Goal: Task Accomplishment & Management: Complete application form

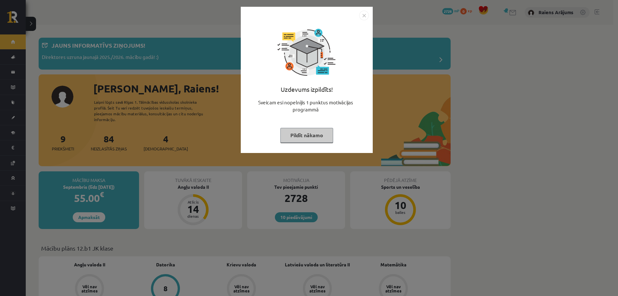
click at [309, 134] on button "Pildīt nākamo" at bounding box center [306, 135] width 53 height 15
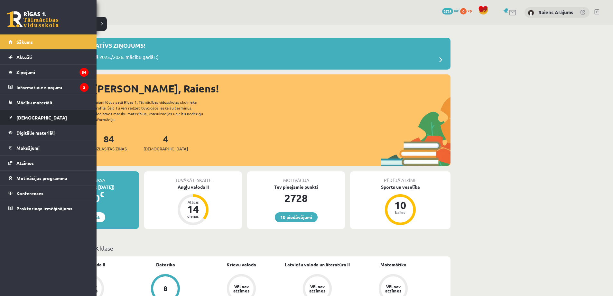
click at [21, 116] on span "[DEMOGRAPHIC_DATA]" at bounding box center [41, 118] width 51 height 6
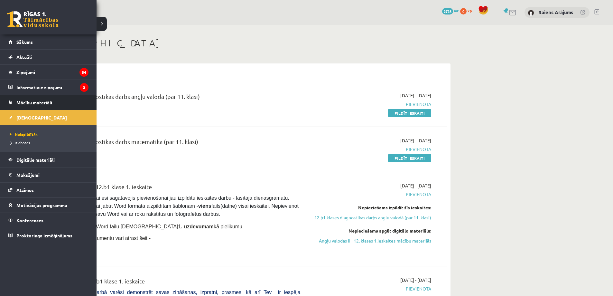
click at [32, 106] on link "Mācību materiāli" at bounding box center [48, 102] width 80 height 15
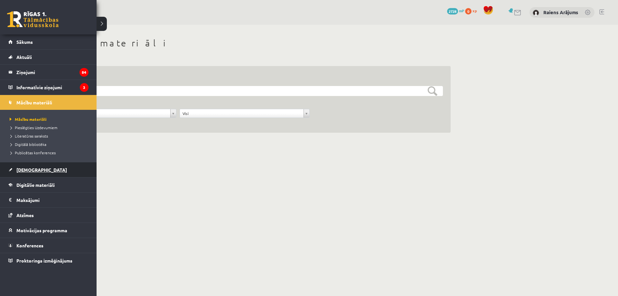
click at [35, 169] on span "[DEMOGRAPHIC_DATA]" at bounding box center [41, 170] width 51 height 6
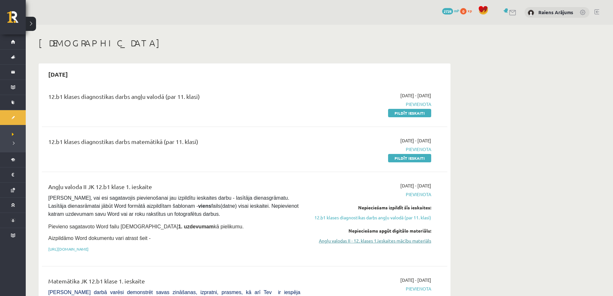
click at [418, 242] on link "Angļu valodas II - 12. klases 1.ieskaites mācību materiāls" at bounding box center [370, 240] width 121 height 7
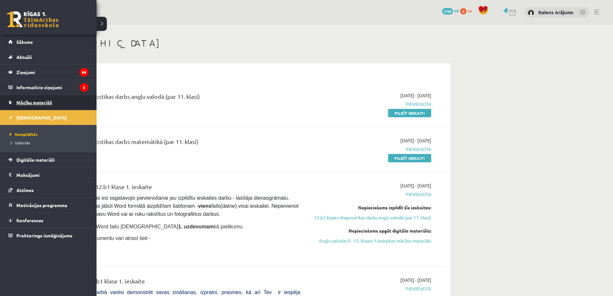
click at [35, 107] on link "Mācību materiāli" at bounding box center [48, 102] width 80 height 15
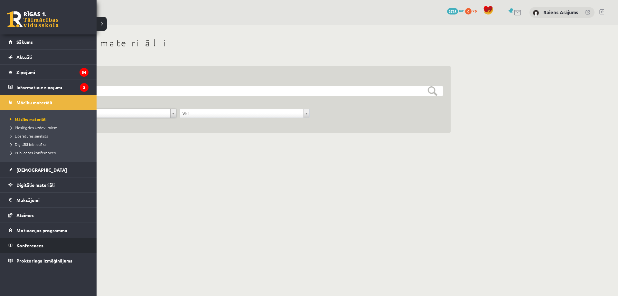
click at [33, 246] on span "Konferences" at bounding box center [29, 245] width 27 height 6
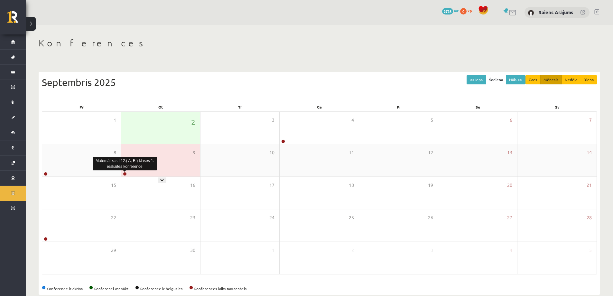
scroll to position [12, 0]
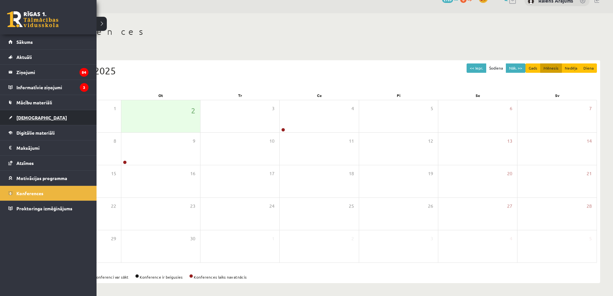
click at [19, 112] on link "[DEMOGRAPHIC_DATA]" at bounding box center [48, 117] width 80 height 15
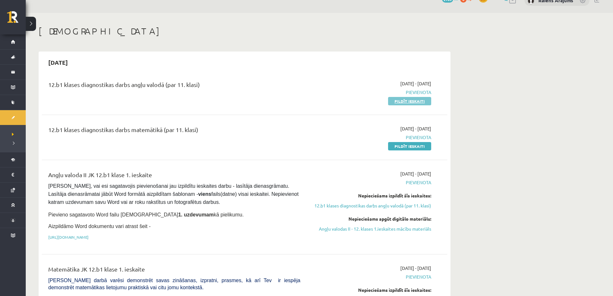
click at [413, 100] on link "Pildīt ieskaiti" at bounding box center [409, 101] width 43 height 8
click at [404, 103] on link "Pildīt ieskaiti" at bounding box center [409, 101] width 43 height 8
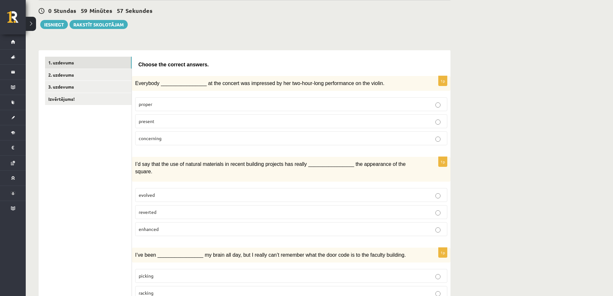
scroll to position [64, 0]
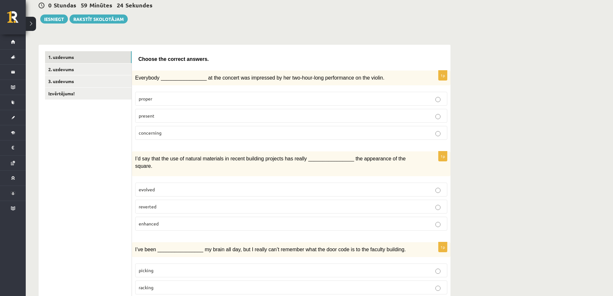
click at [182, 96] on p "proper" at bounding box center [291, 98] width 305 height 7
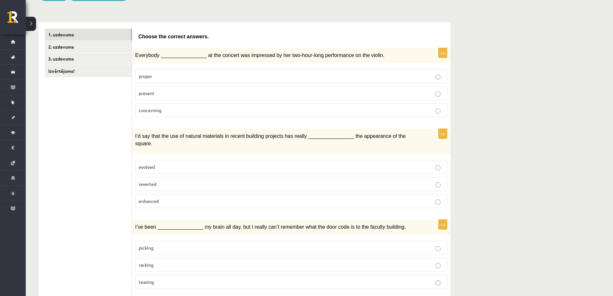
scroll to position [97, 0]
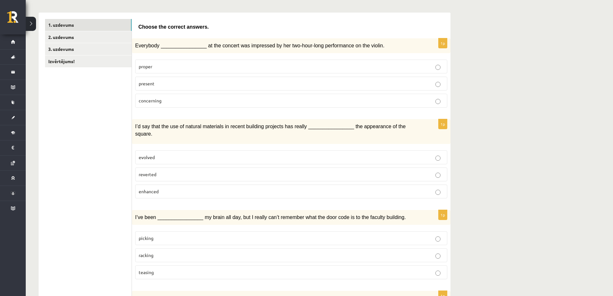
click at [165, 189] on label "enhanced" at bounding box center [291, 191] width 312 height 14
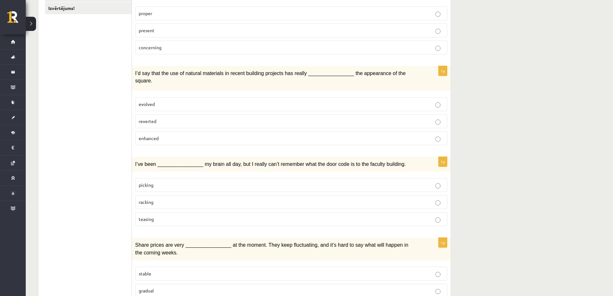
scroll to position [161, 0]
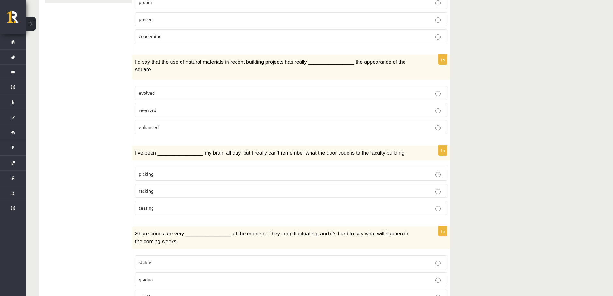
click at [154, 187] on p "racking" at bounding box center [291, 190] width 305 height 7
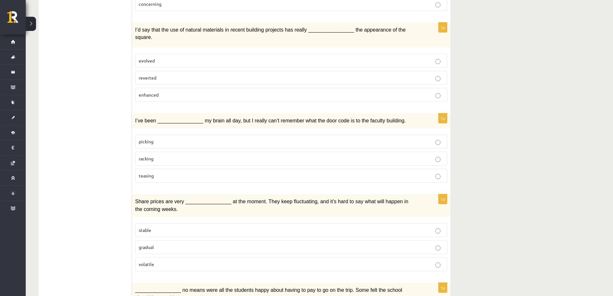
scroll to position [225, 0]
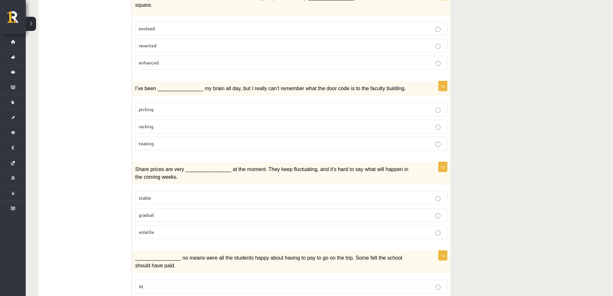
click at [138, 191] on label "stable" at bounding box center [291, 198] width 312 height 14
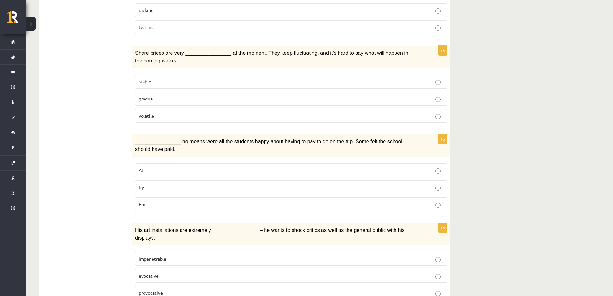
scroll to position [354, 0]
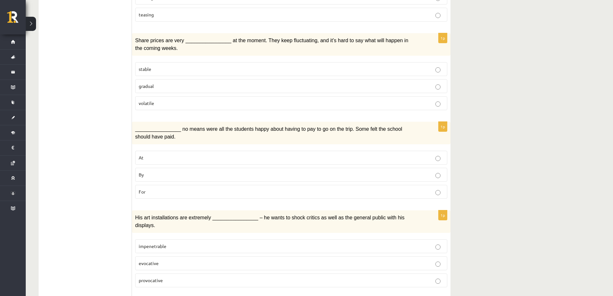
click at [138, 168] on label "By" at bounding box center [291, 175] width 312 height 14
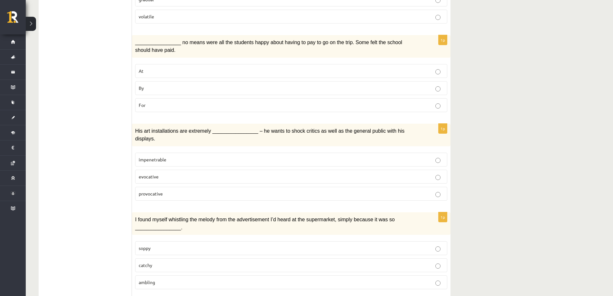
scroll to position [451, 0]
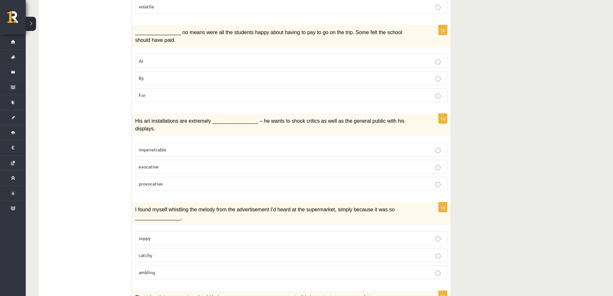
click at [154, 181] on span "provocative" at bounding box center [151, 184] width 24 height 6
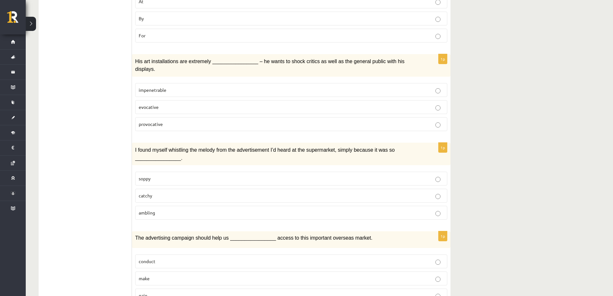
scroll to position [515, 0]
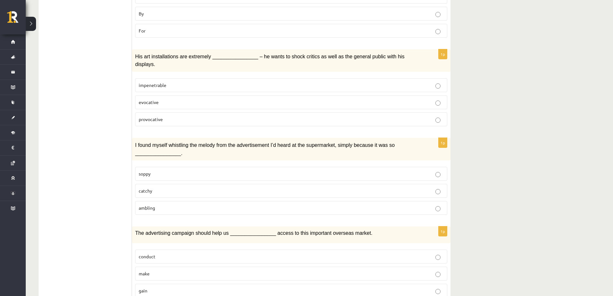
click at [146, 188] on span "catchy" at bounding box center [146, 191] width 14 height 6
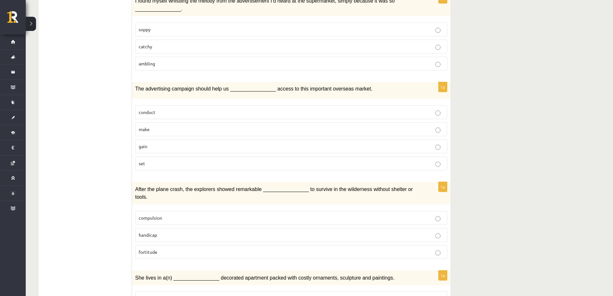
scroll to position [676, 0]
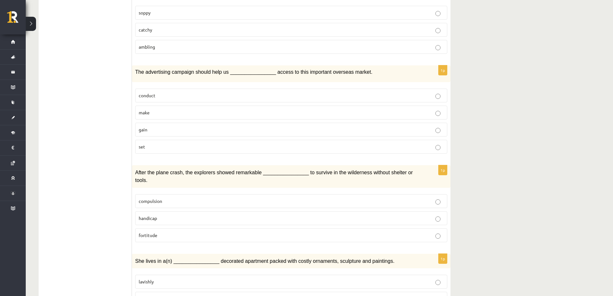
click at [165, 126] on p "gain" at bounding box center [291, 129] width 305 height 7
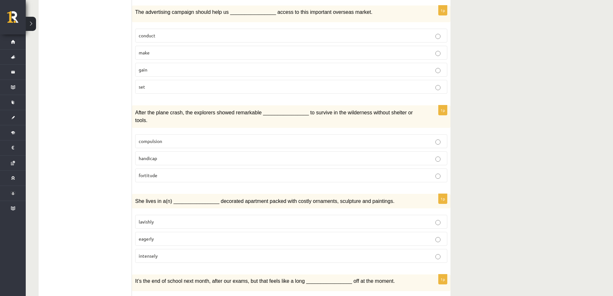
scroll to position [740, 0]
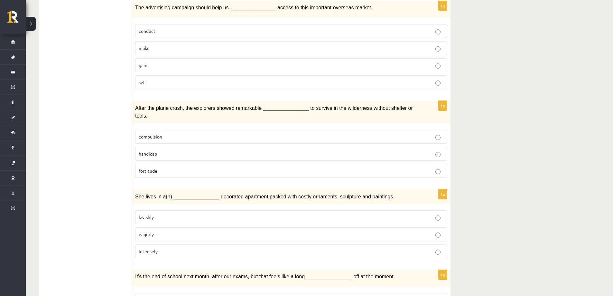
click at [154, 134] on span "compulsion" at bounding box center [150, 137] width 23 height 6
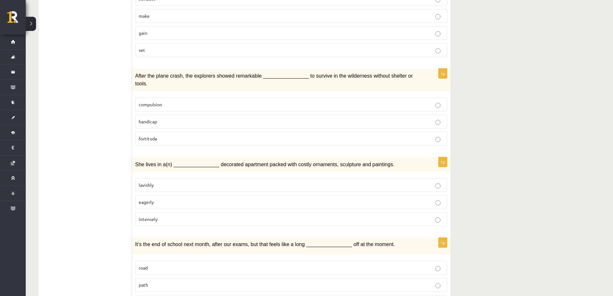
scroll to position [805, 0]
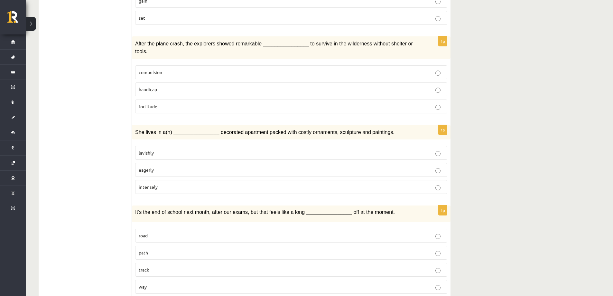
click at [150, 183] on p "intensely" at bounding box center [291, 186] width 305 height 7
click at [152, 163] on label "eagerly" at bounding box center [291, 170] width 312 height 14
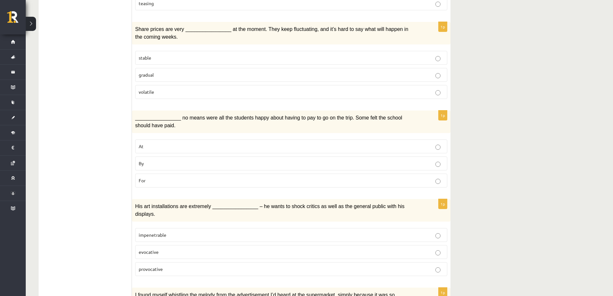
scroll to position [354, 0]
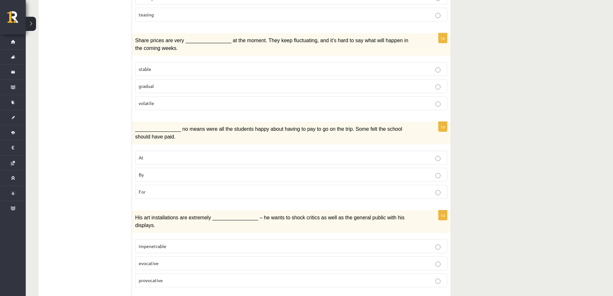
click at [229, 100] on p "volatile" at bounding box center [291, 103] width 305 height 7
click at [181, 82] on label "gradual" at bounding box center [291, 86] width 312 height 14
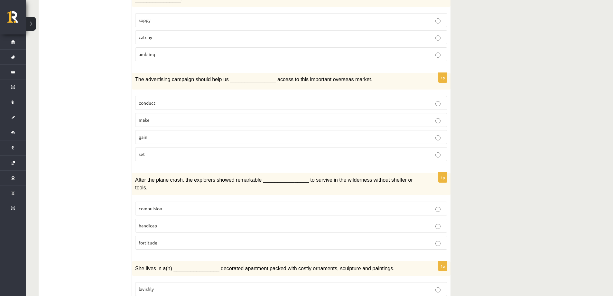
scroll to position [676, 0]
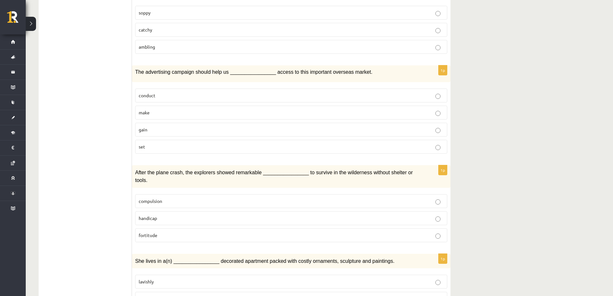
click at [157, 232] on span "fortitude" at bounding box center [148, 235] width 19 height 6
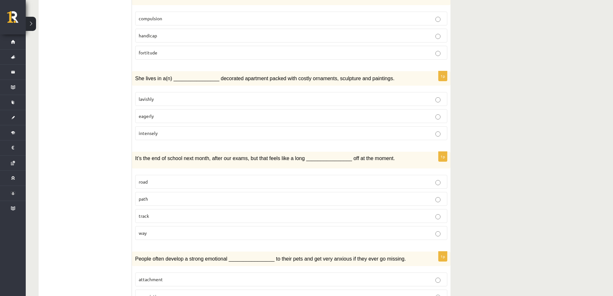
scroll to position [869, 0]
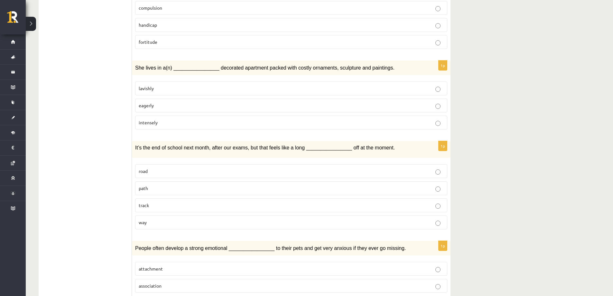
click at [160, 78] on fieldset "lavishly eagerly intensely" at bounding box center [291, 104] width 312 height 53
click at [158, 85] on p "lavishly" at bounding box center [291, 88] width 305 height 7
click at [208, 219] on p "way" at bounding box center [291, 222] width 305 height 7
click at [201, 164] on label "road" at bounding box center [291, 171] width 312 height 14
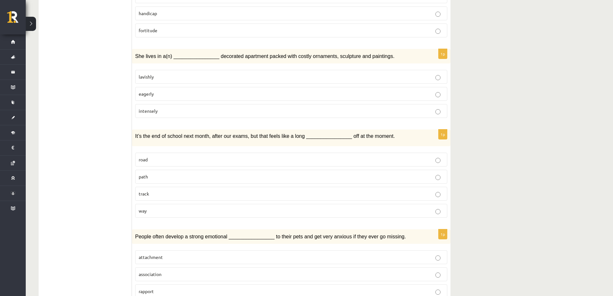
click at [173, 254] on p "attachment" at bounding box center [291, 257] width 305 height 7
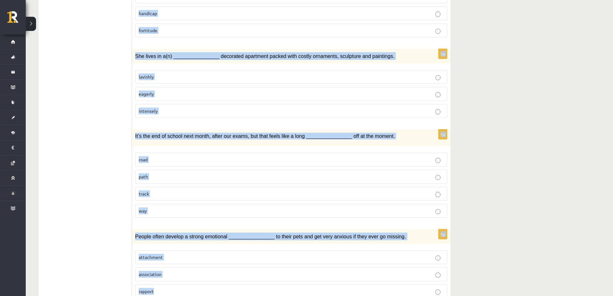
drag, startPoint x: 132, startPoint y: 141, endPoint x: 258, endPoint y: 274, distance: 182.6
copy form "Loremipsu ________________ do sit ametcon adi elitseddo ei tem inc-utla-etdo ma…"
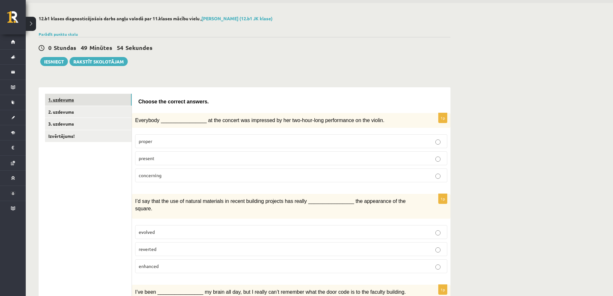
scroll to position [32, 0]
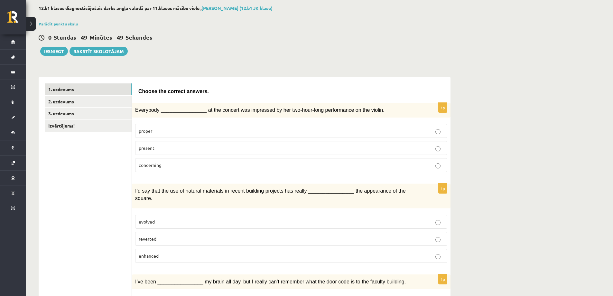
click at [174, 146] on p "present" at bounding box center [291, 148] width 305 height 7
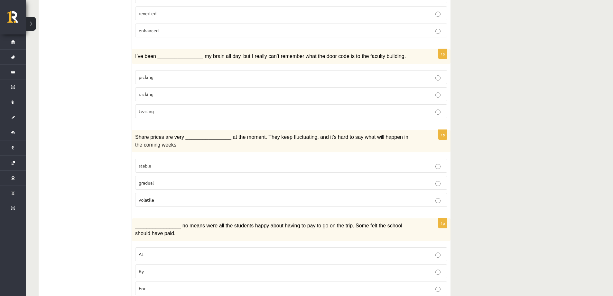
scroll to position [290, 0]
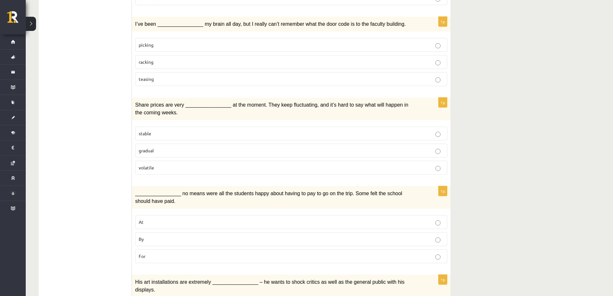
click at [166, 164] on p "volatile" at bounding box center [291, 167] width 305 height 7
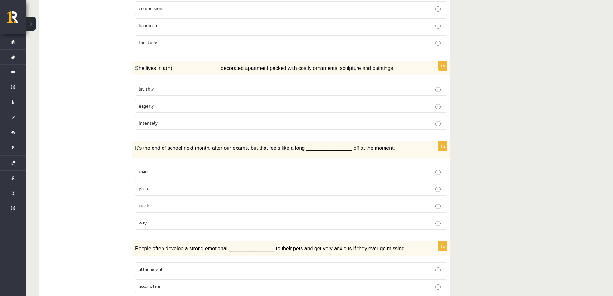
scroll to position [869, 0]
click at [159, 215] on label "way" at bounding box center [291, 222] width 312 height 14
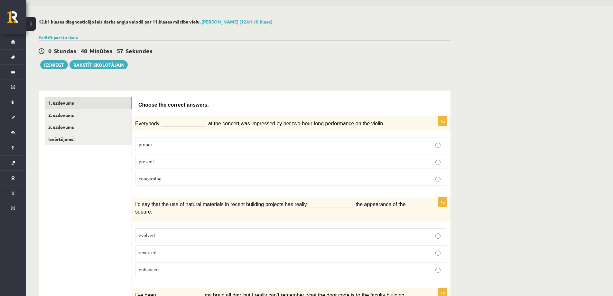
scroll to position [0, 0]
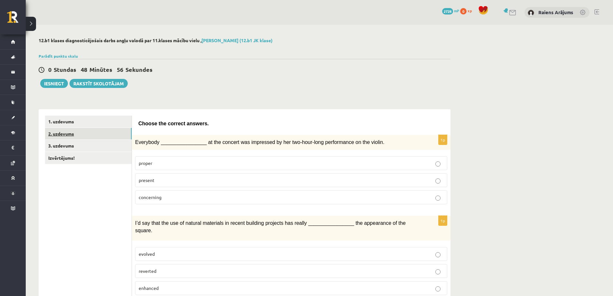
click at [94, 131] on link "2. uzdevums" at bounding box center [88, 134] width 87 height 12
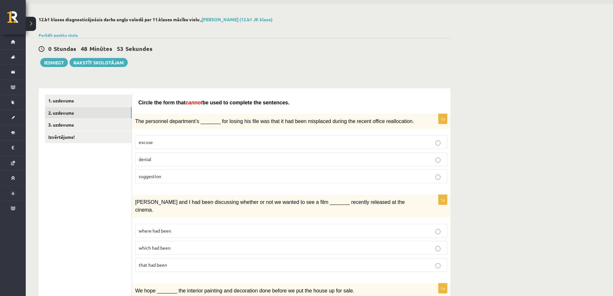
scroll to position [32, 0]
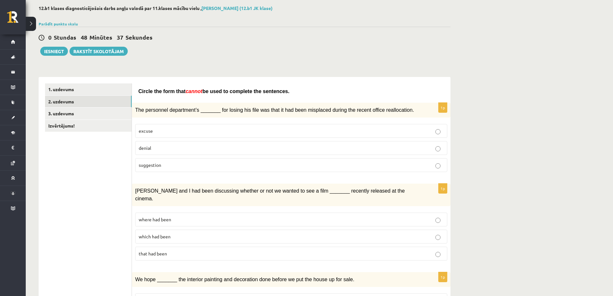
click at [171, 132] on p "excuse" at bounding box center [291, 130] width 305 height 7
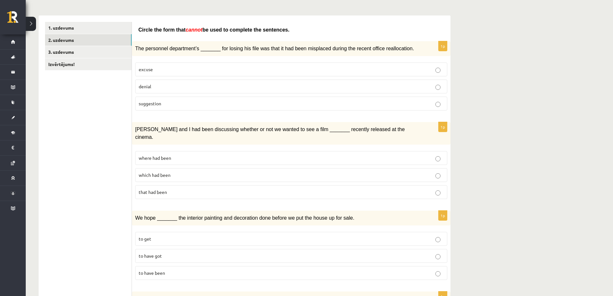
scroll to position [97, 0]
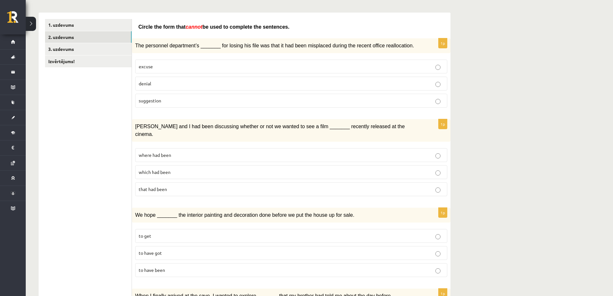
click at [193, 186] on p "that had been" at bounding box center [291, 189] width 305 height 7
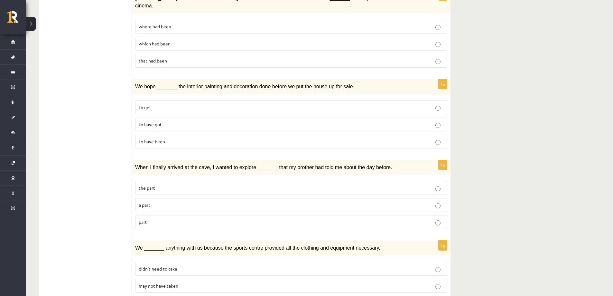
scroll to position [225, 0]
click at [150, 104] on span "to get" at bounding box center [145, 107] width 13 height 6
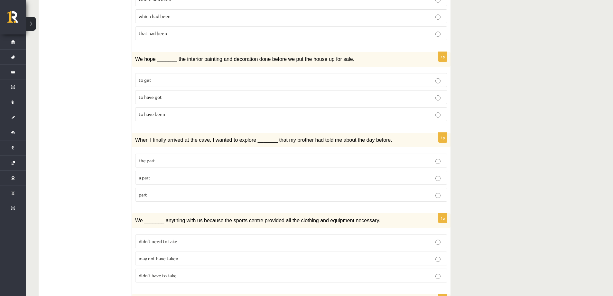
scroll to position [290, 0]
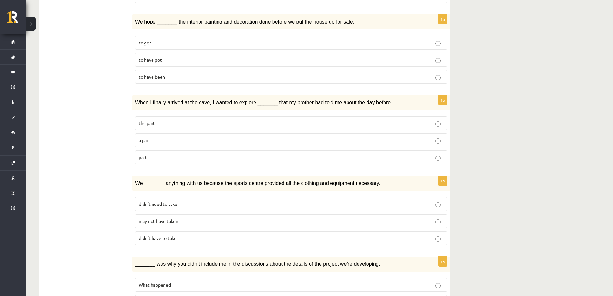
click at [146, 154] on span "part" at bounding box center [143, 157] width 8 height 6
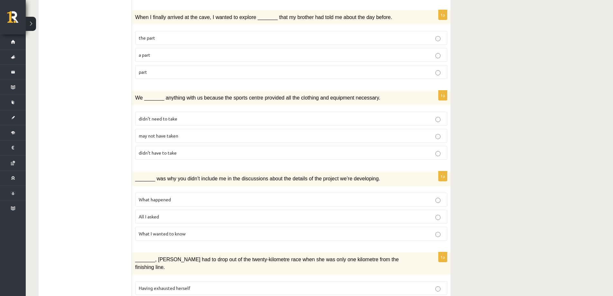
scroll to position [386, 0]
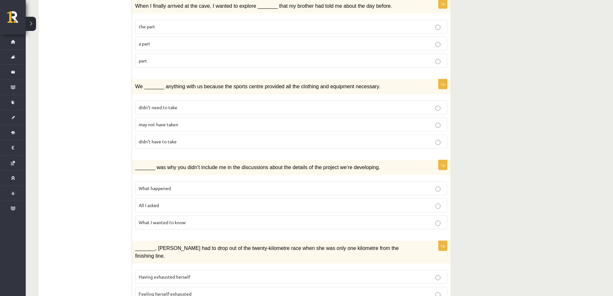
click at [189, 138] on p "didn’t have to take" at bounding box center [291, 141] width 305 height 7
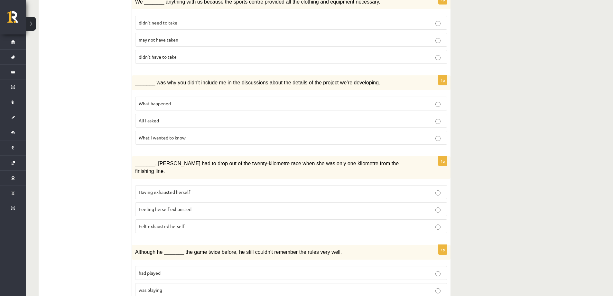
scroll to position [483, 0]
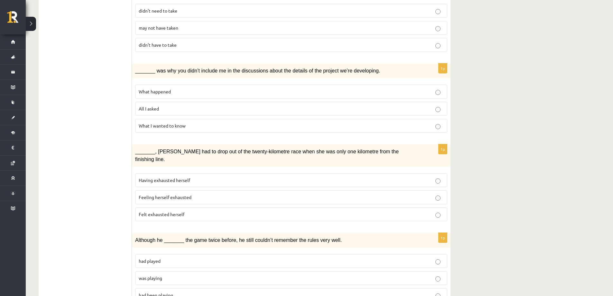
click at [151, 102] on label "All I asked" at bounding box center [291, 109] width 312 height 14
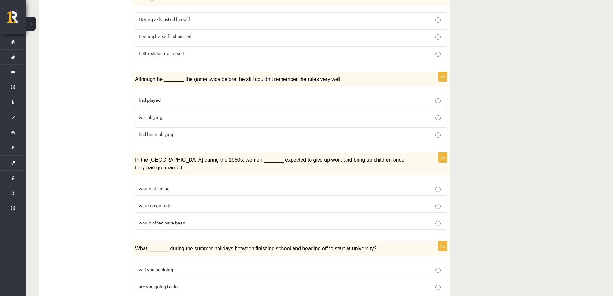
scroll to position [579, 0]
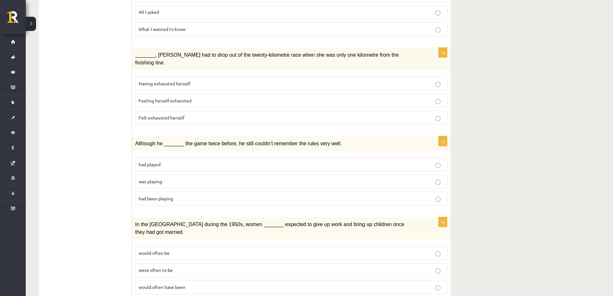
click at [140, 98] on span "Feeling herself exhausted" at bounding box center [165, 101] width 53 height 6
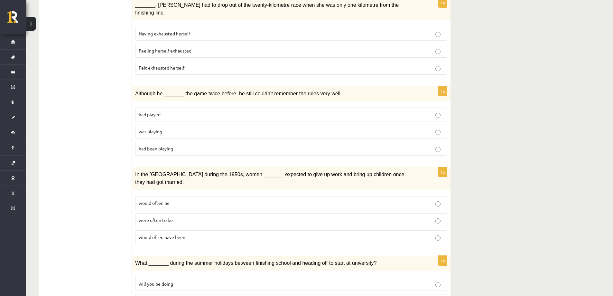
scroll to position [644, 0]
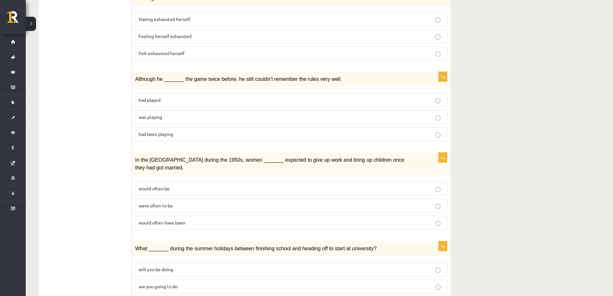
click at [152, 97] on span "had played" at bounding box center [150, 100] width 22 height 6
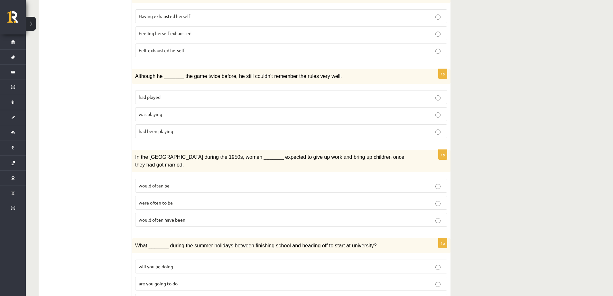
scroll to position [656, 0]
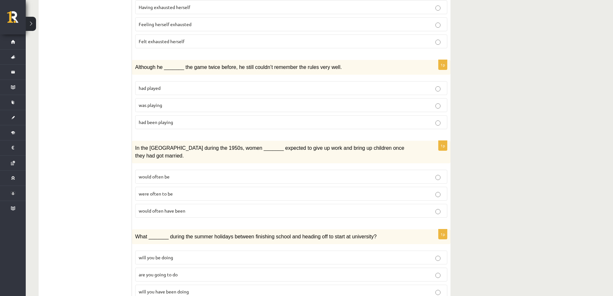
click at [170, 187] on label "were often to be" at bounding box center [291, 194] width 312 height 14
click at [174, 208] on span "would often have been" at bounding box center [162, 211] width 47 height 6
click at [147, 173] on span "would often be" at bounding box center [154, 176] width 31 height 6
click at [159, 187] on label "were often to be" at bounding box center [291, 194] width 312 height 14
click at [177, 271] on span "are you going to do" at bounding box center [158, 274] width 39 height 6
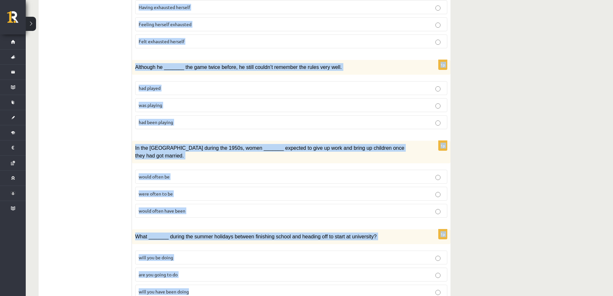
drag, startPoint x: 135, startPoint y: 122, endPoint x: 302, endPoint y: 287, distance: 233.9
copy form "Loremi dol sita cons adipis el sedd ei temporin utl etdolorem. 6a Eni adminimve…"
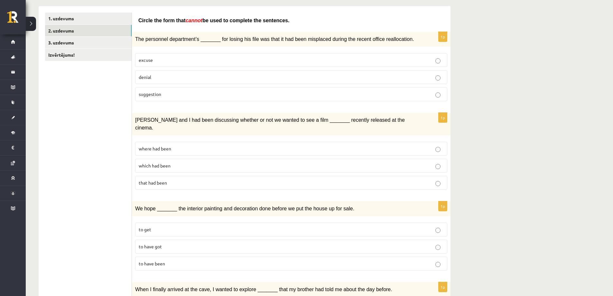
scroll to position [44, 0]
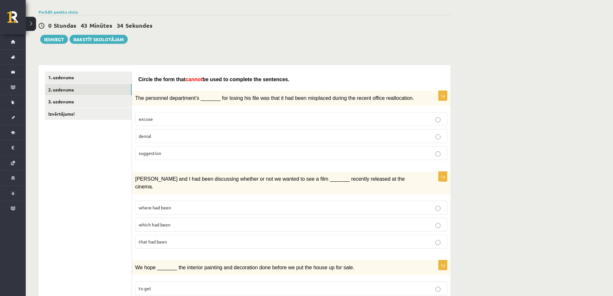
click at [152, 154] on span "suggestion" at bounding box center [150, 153] width 23 height 6
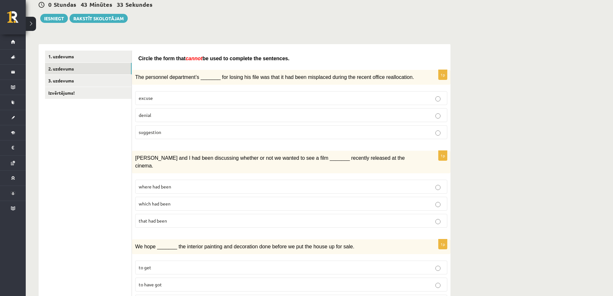
scroll to position [76, 0]
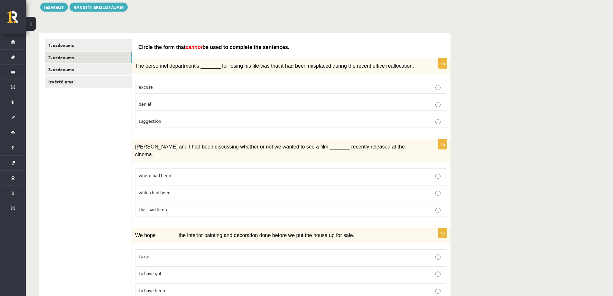
click at [154, 102] on p "denial" at bounding box center [291, 103] width 305 height 7
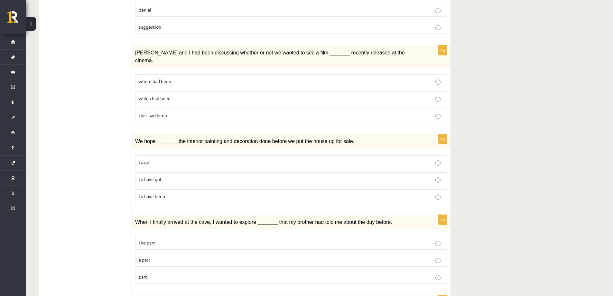
scroll to position [173, 0]
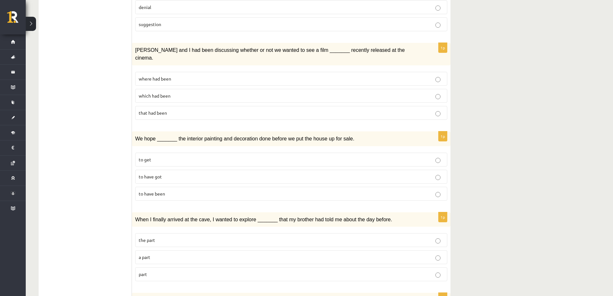
click at [164, 76] on span "where had been" at bounding box center [155, 79] width 33 height 6
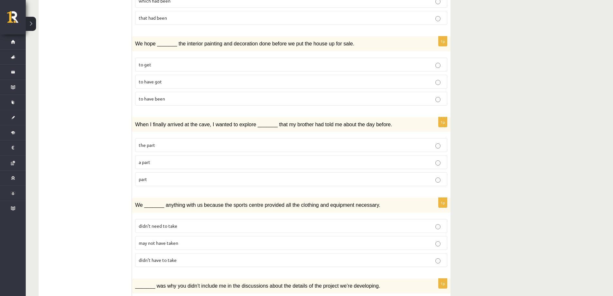
scroll to position [269, 0]
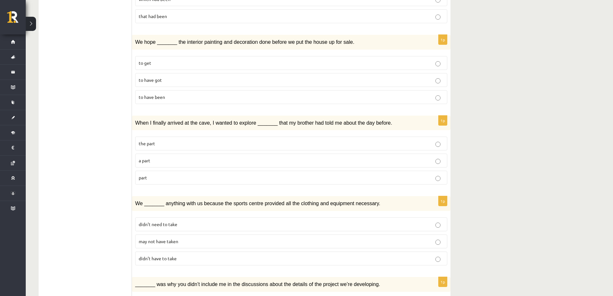
click at [171, 94] on p "to have been" at bounding box center [291, 97] width 305 height 7
click at [174, 174] on p "part" at bounding box center [291, 177] width 305 height 7
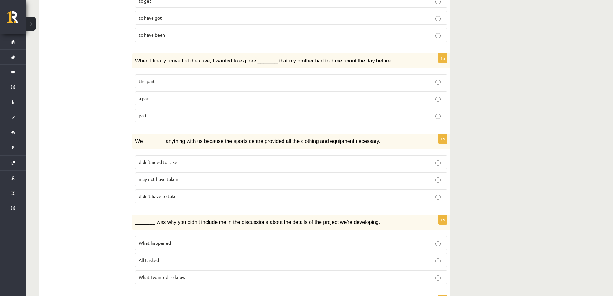
scroll to position [334, 0]
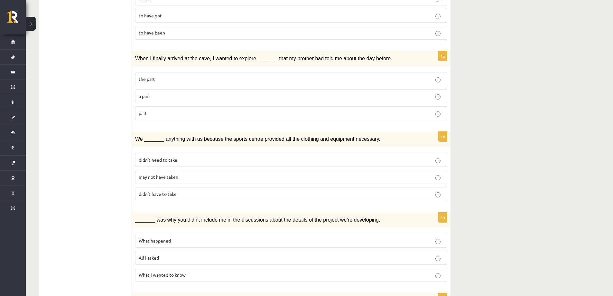
click at [180, 173] on p "may not have taken" at bounding box center [291, 176] width 305 height 7
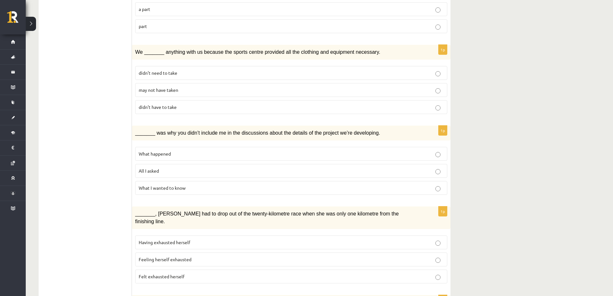
scroll to position [430, 0]
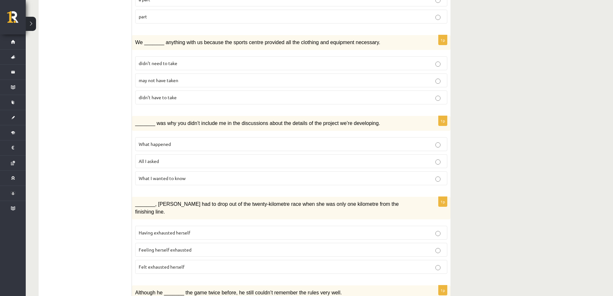
click at [222, 137] on label "What happened" at bounding box center [291, 144] width 312 height 14
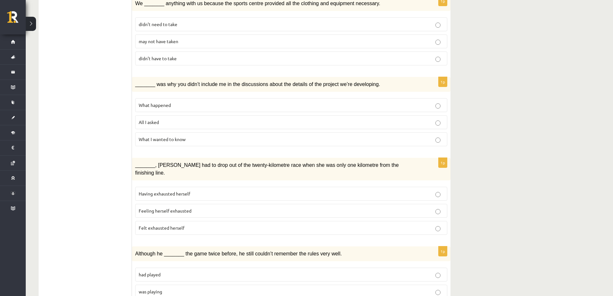
scroll to position [495, 0]
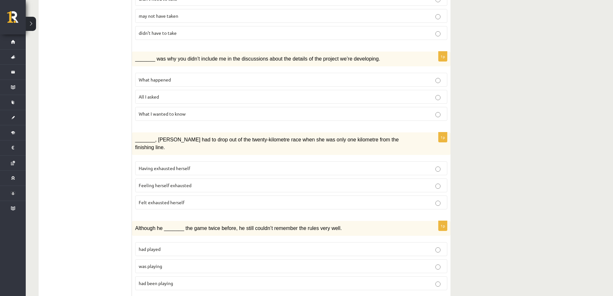
click at [194, 199] on p "Felt exhausted herself" at bounding box center [291, 202] width 305 height 7
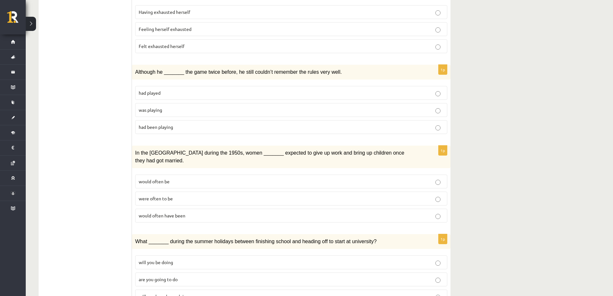
scroll to position [656, 0]
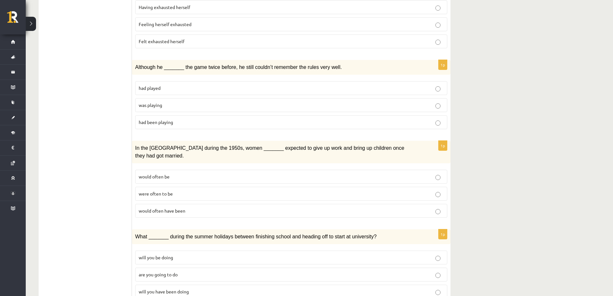
click at [210, 102] on p "was playing" at bounding box center [291, 105] width 305 height 7
click at [204, 173] on p "would often be" at bounding box center [291, 176] width 305 height 7
click at [200, 204] on label "would often have been" at bounding box center [291, 211] width 312 height 14
click at [196, 284] on label "will you have been doing" at bounding box center [291, 291] width 312 height 14
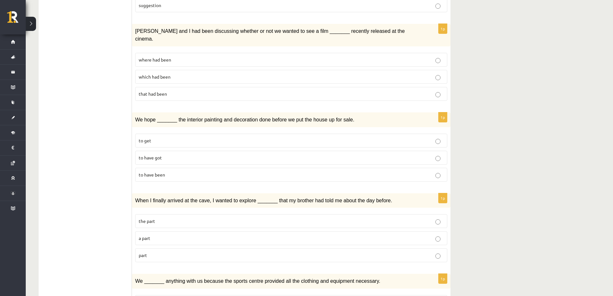
scroll to position [0, 0]
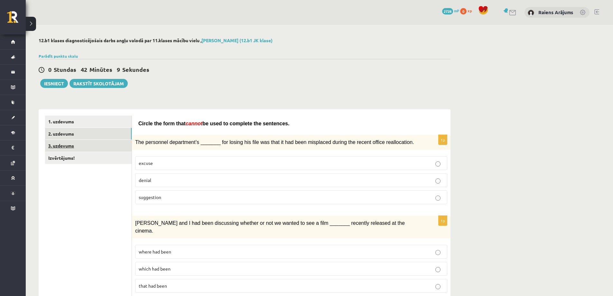
click at [117, 145] on link "3. uzdevums" at bounding box center [88, 146] width 87 height 12
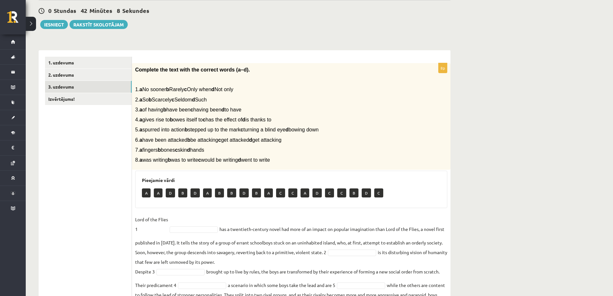
scroll to position [64, 0]
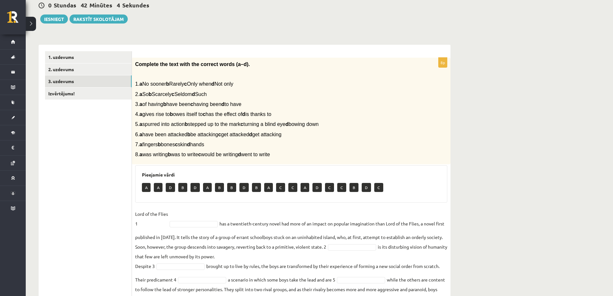
click at [142, 86] on b "a" at bounding box center [140, 83] width 3 height 5
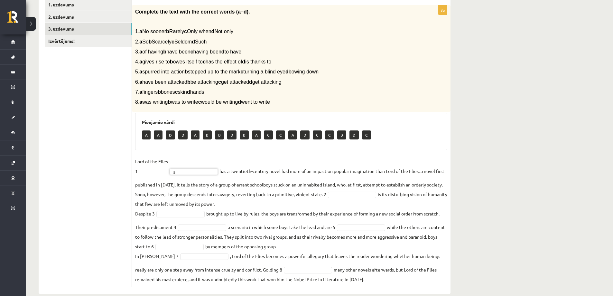
scroll to position [128, 0]
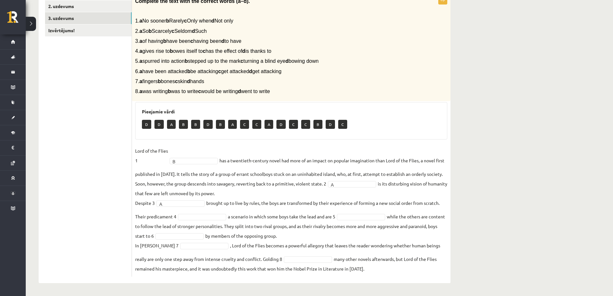
drag, startPoint x: 224, startPoint y: 171, endPoint x: 218, endPoint y: 212, distance: 42.0
click at [218, 212] on fieldset "Lord of the Flies 1 B * has a twentieth-century novel had more of an impact on …" at bounding box center [291, 209] width 312 height 127
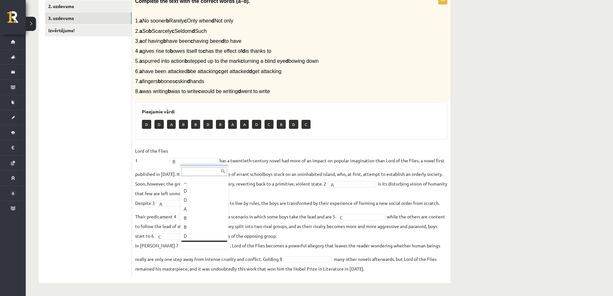
scroll to position [8, 0]
click at [201, 249] on fieldset "Lord of the Flies 1 B * has a twentieth-century novel had more of an impact on …" at bounding box center [291, 209] width 312 height 127
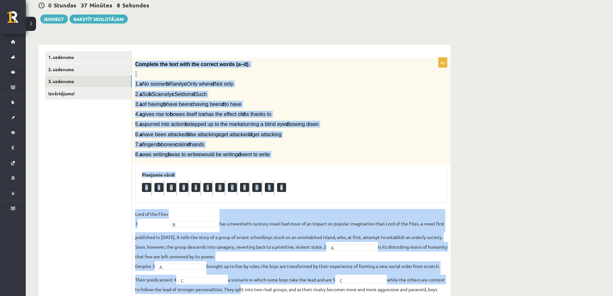
scroll to position [128, 0]
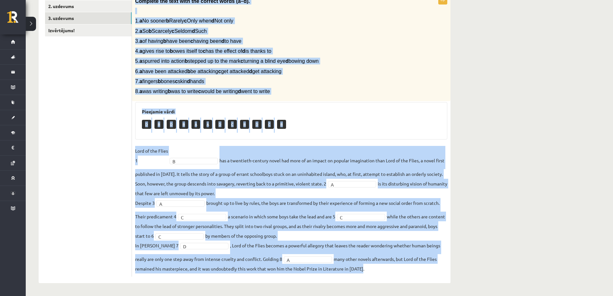
drag, startPoint x: 132, startPoint y: 65, endPoint x: 401, endPoint y: 283, distance: 345.8
click at [401, 283] on div "12.b1 klases diagnosticējošais darbs angļu valodā par 11.klases mācību vielu , …" at bounding box center [245, 96] width 438 height 398
copy div "Loremips dol sita cons adi elitsed doeiu (t–i). 8. u La etdolo m Aliqua e Admi …"
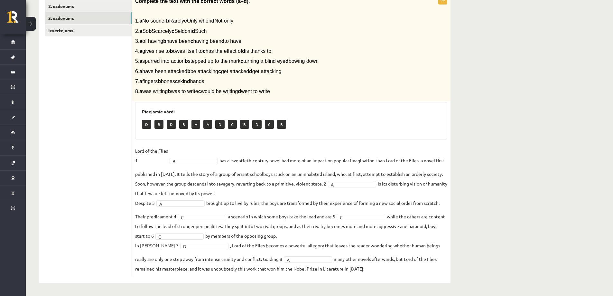
click at [100, 128] on ul "1. uzdevums 2. uzdevums 3. uzdevums Izvērtējums!" at bounding box center [88, 132] width 87 height 288
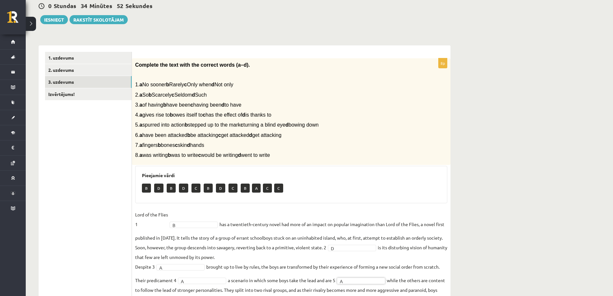
scroll to position [63, 0]
click at [96, 96] on link "Izvērtējums!" at bounding box center [88, 95] width 87 height 12
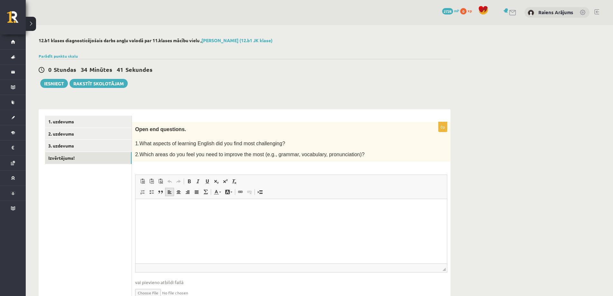
scroll to position [32, 0]
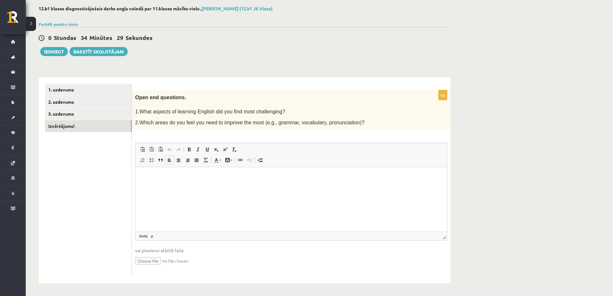
click at [158, 178] on p "Bagātinātā teksta redaktors, wiswyg-editor-user-answer-47363728239700" at bounding box center [291, 176] width 299 height 7
click at [159, 178] on p "Bagātinātā teksta redaktors, wiswyg-editor-user-answer-47363728239700" at bounding box center [291, 176] width 299 height 7
click at [62, 48] on button "Iesniegt" at bounding box center [54, 51] width 28 height 9
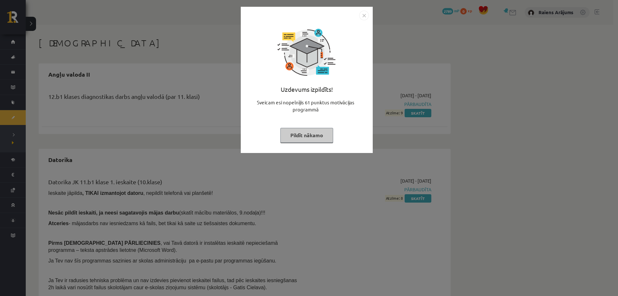
click at [321, 134] on button "Pildīt nākamo" at bounding box center [306, 135] width 53 height 15
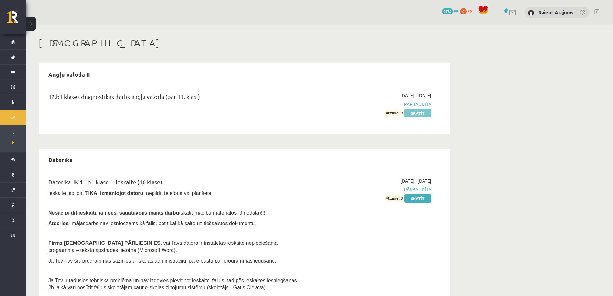
click at [424, 111] on link "Skatīt" at bounding box center [418, 113] width 27 height 8
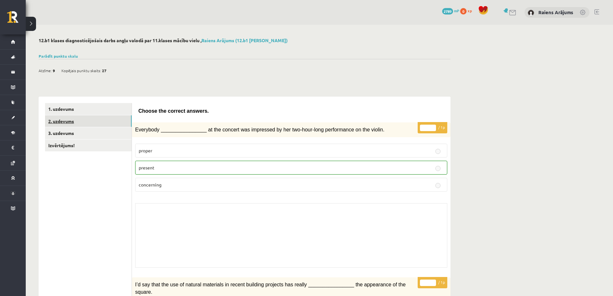
click at [126, 122] on link "2. uzdevums" at bounding box center [88, 121] width 87 height 12
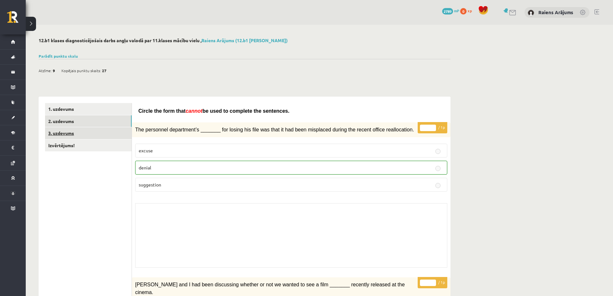
click at [97, 131] on link "3. uzdevums" at bounding box center [88, 133] width 87 height 12
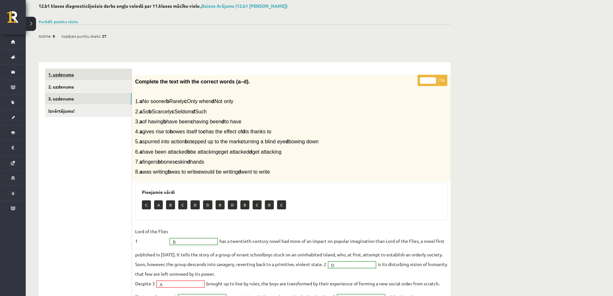
scroll to position [28, 0]
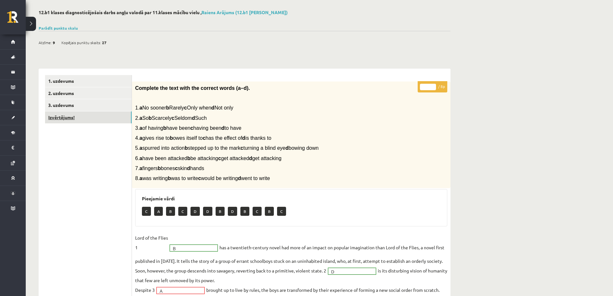
click at [79, 117] on link "Izvērtējums!" at bounding box center [88, 117] width 87 height 12
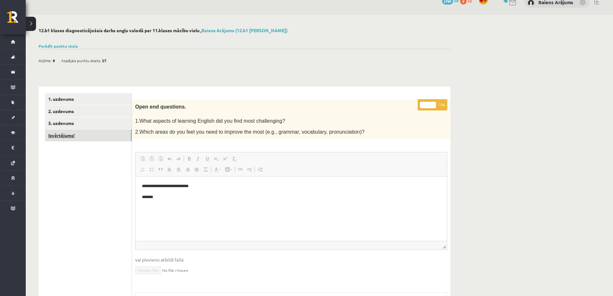
scroll to position [0, 0]
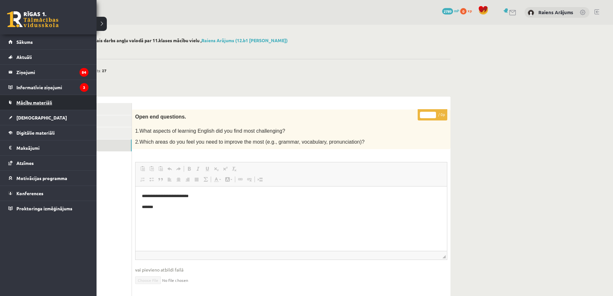
click at [47, 102] on span "Mācību materiāli" at bounding box center [34, 102] width 36 height 6
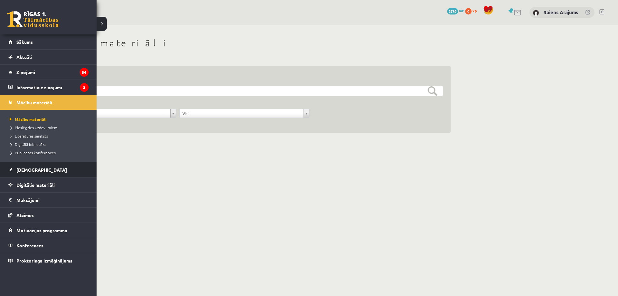
click at [37, 170] on link "[DEMOGRAPHIC_DATA]" at bounding box center [48, 169] width 80 height 15
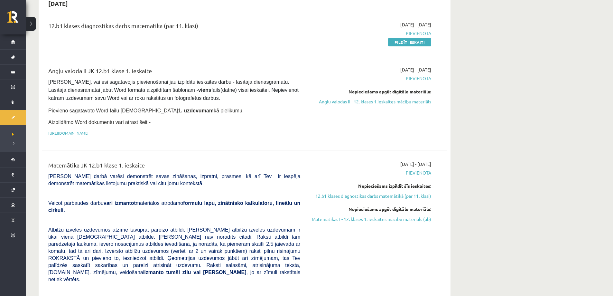
scroll to position [64, 0]
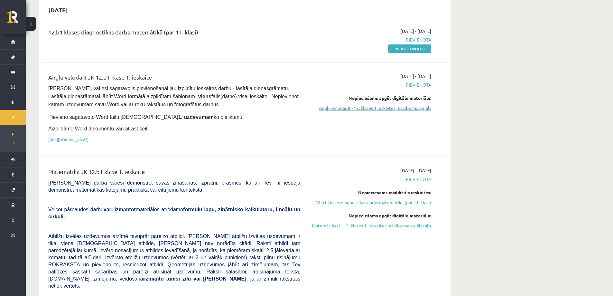
click at [399, 111] on link "Angļu valodas II - 12. klases 1.ieskaites mācību materiāls" at bounding box center [370, 108] width 121 height 7
click at [89, 138] on link "https://drive.google.com/drive/folders/1IHE_ip15KOAbO2Se1NDGwZ2e__vlzPUf?usp=sh…" at bounding box center [68, 139] width 40 height 5
